Goal: Information Seeking & Learning: Learn about a topic

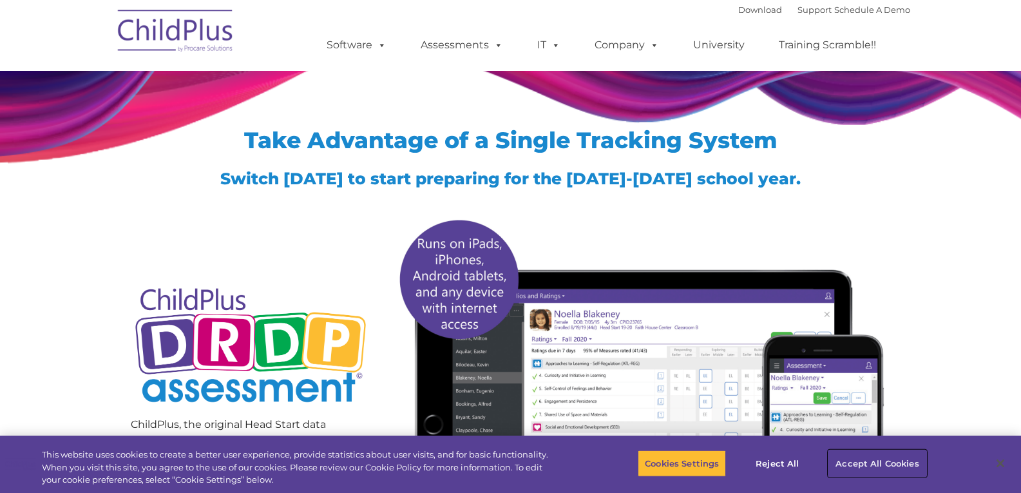
click at [873, 463] on button "Accept All Cookies" at bounding box center [876, 463] width 97 height 27
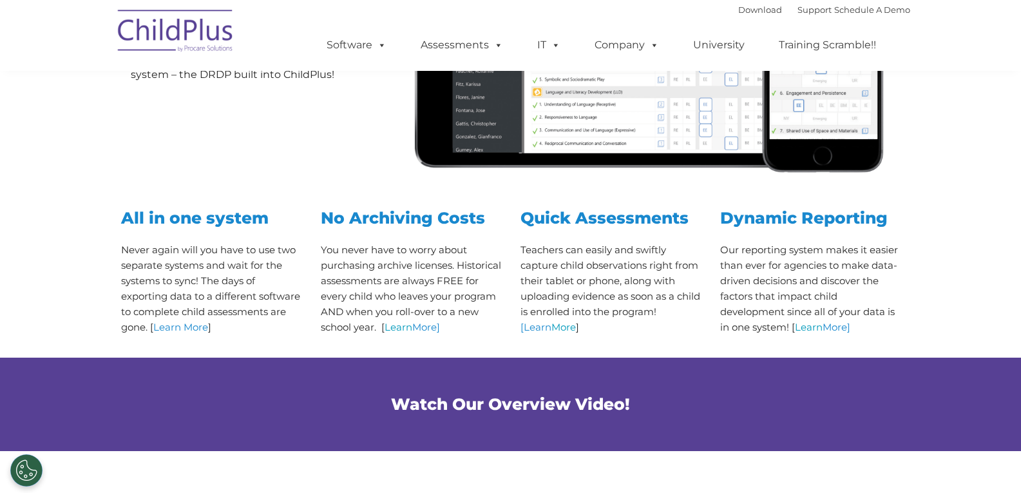
scroll to position [421, 0]
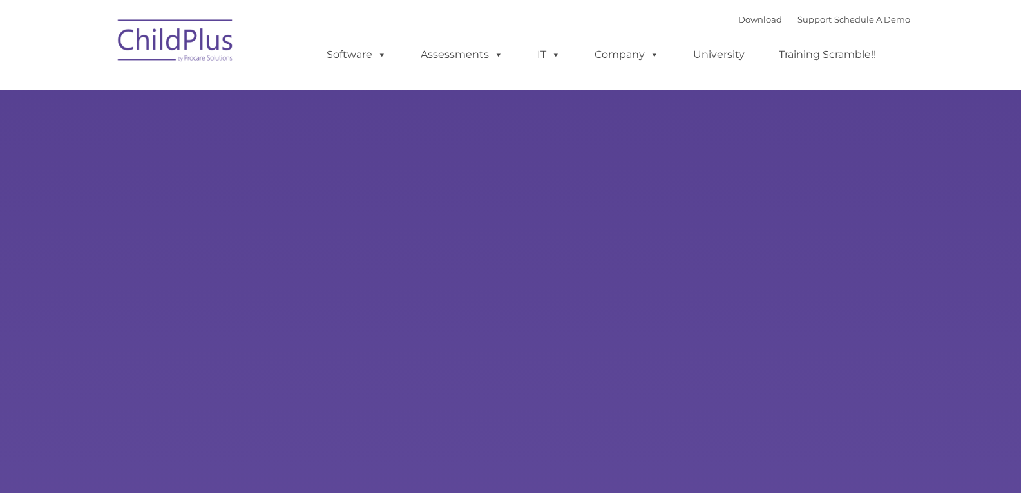
type input ""
select select "MEDIUM"
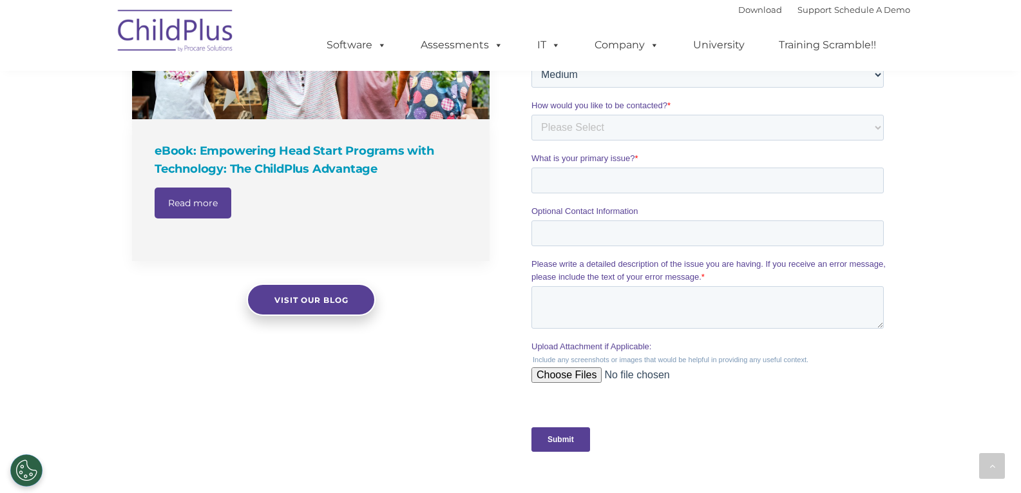
scroll to position [1038, 0]
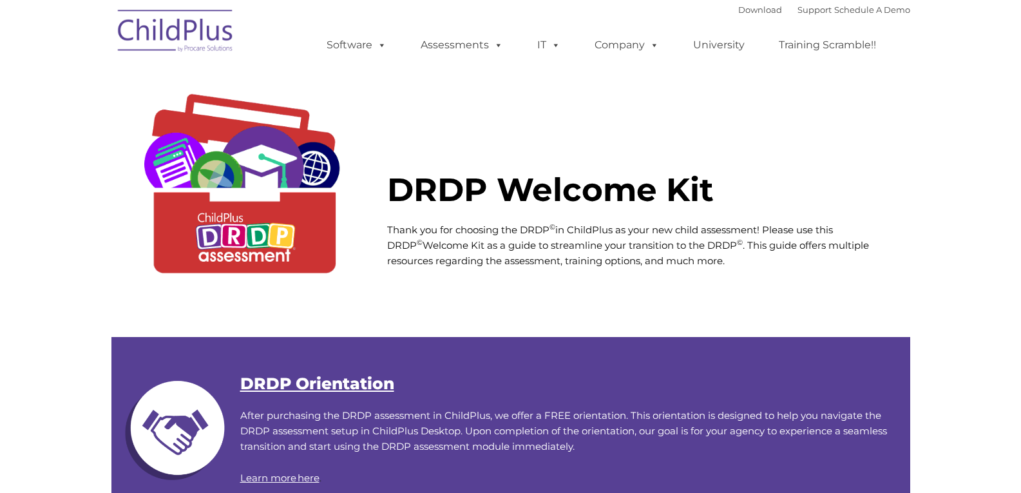
type input ""
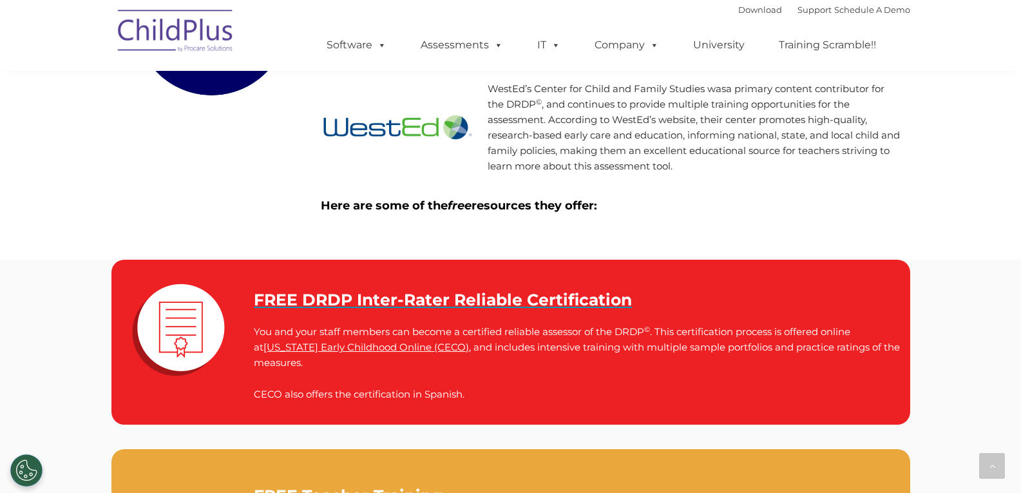
scroll to position [1639, 0]
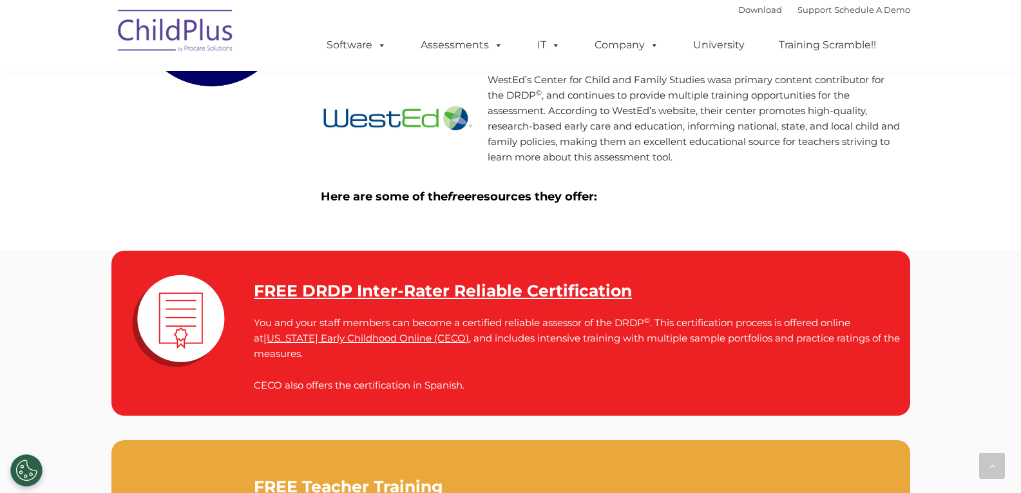
click at [564, 290] on strong "FREE DRDP Inter-Rater Reliable Certification" at bounding box center [443, 290] width 378 height 19
